Goal: Find specific page/section: Locate a particular part of the current website

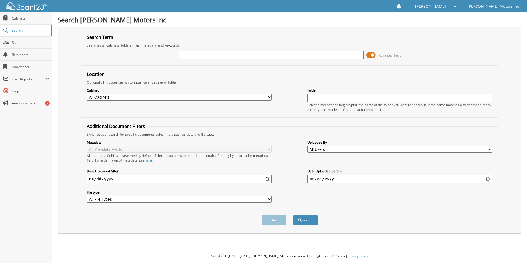
click at [201, 55] on input "text" at bounding box center [271, 55] width 185 height 8
type input "lz221609"
click at [308, 220] on button "Search" at bounding box center [305, 220] width 25 height 10
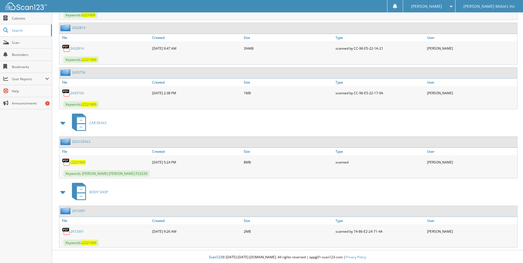
scroll to position [549, 0]
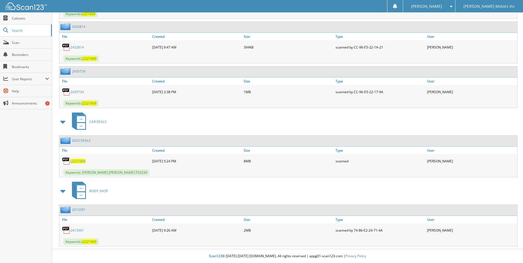
click at [78, 160] on span "LZ221609" at bounding box center [77, 161] width 15 height 5
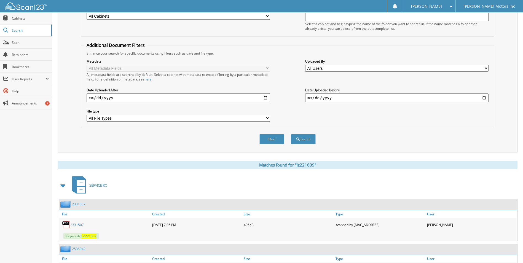
scroll to position [0, 0]
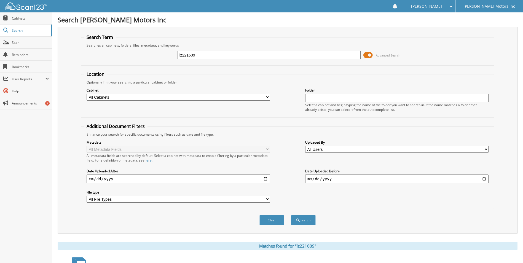
click at [208, 56] on input "lz221609" at bounding box center [268, 55] width 183 height 8
type input "l"
type input "kz164985"
click at [301, 222] on button "Search" at bounding box center [303, 220] width 25 height 10
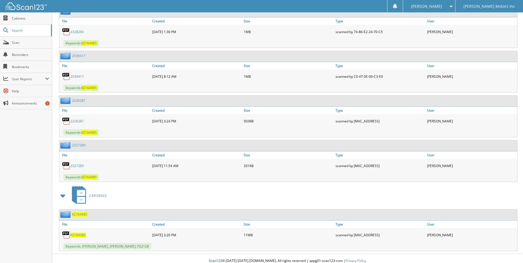
scroll to position [413, 0]
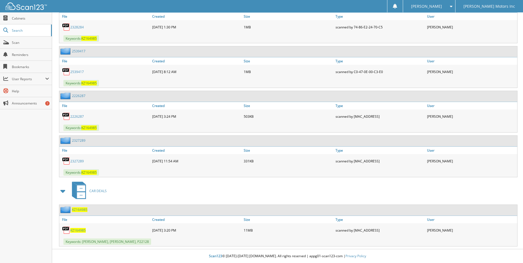
click at [79, 230] on span "KZ164985" at bounding box center [77, 230] width 15 height 5
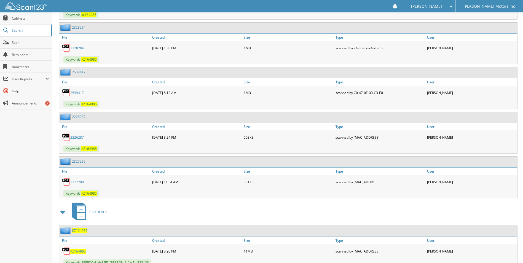
scroll to position [385, 0]
